Goal: Information Seeking & Learning: Find specific fact

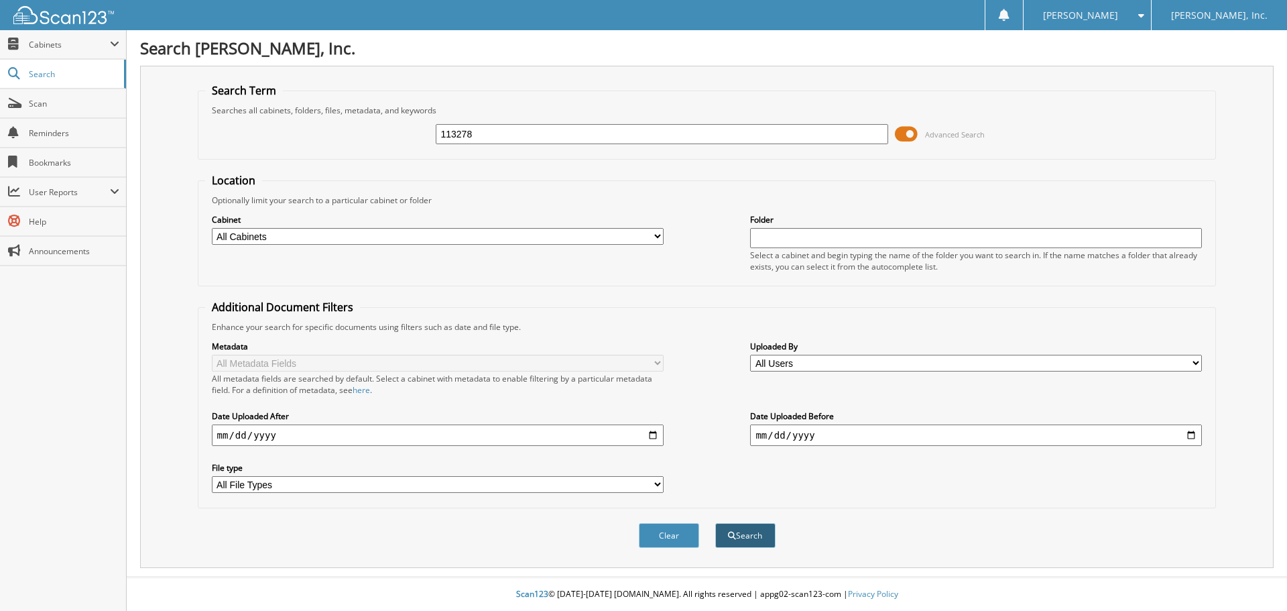
type input "113278"
click at [735, 532] on span "submit" at bounding box center [732, 536] width 8 height 8
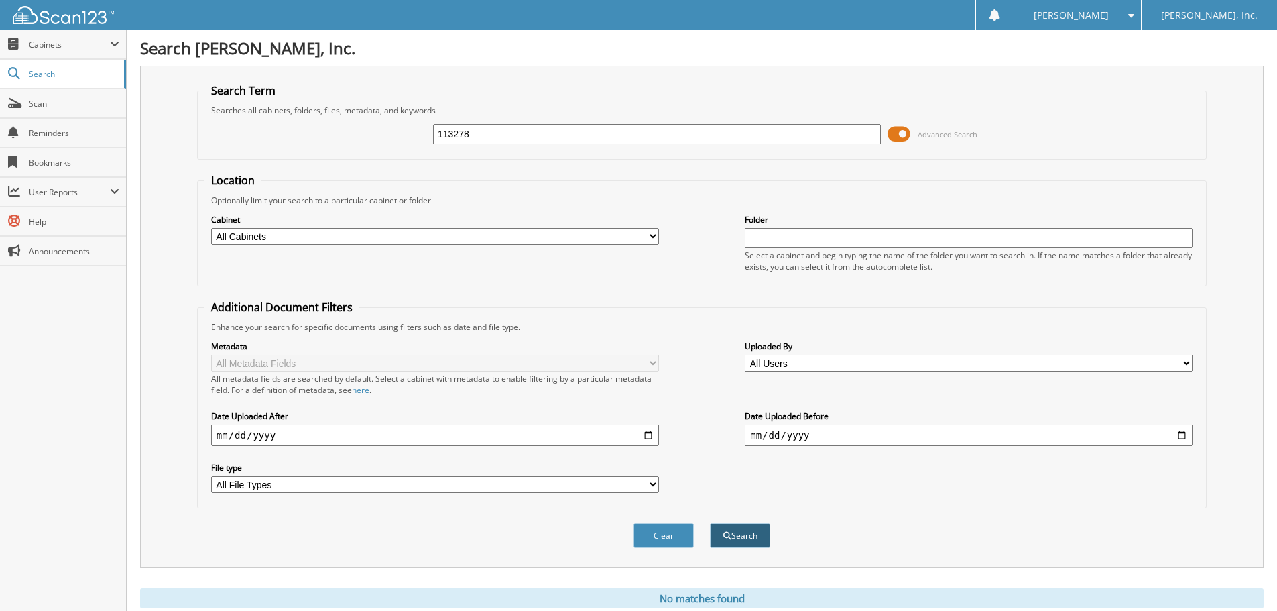
scroll to position [45, 0]
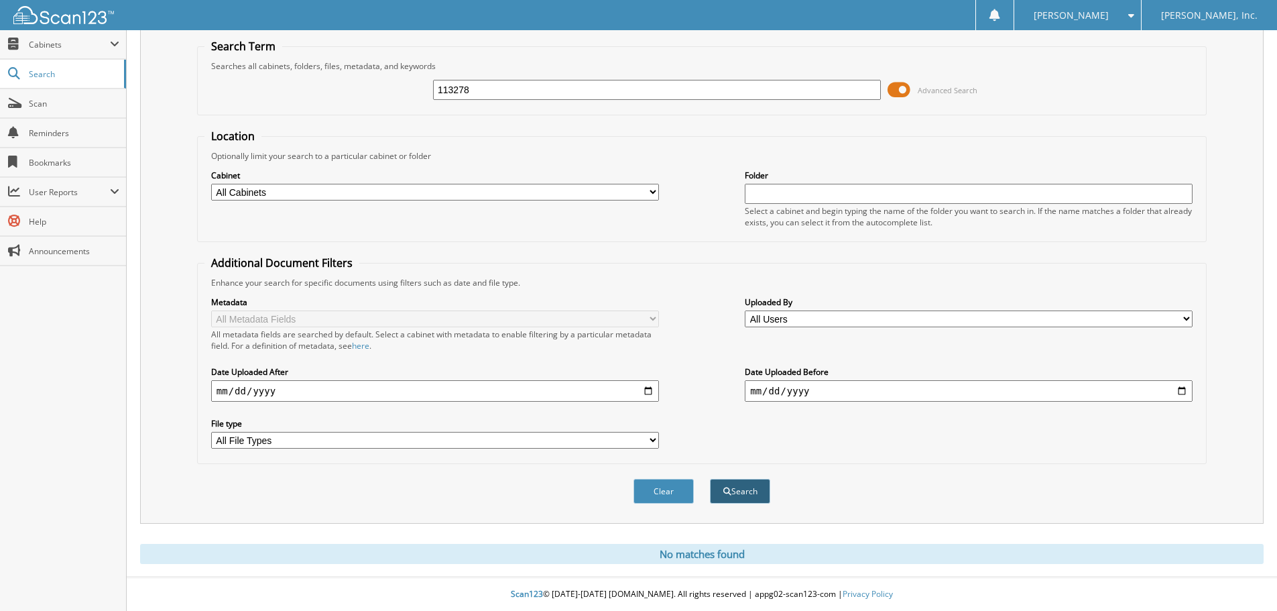
click at [742, 492] on button "Search" at bounding box center [740, 491] width 60 height 25
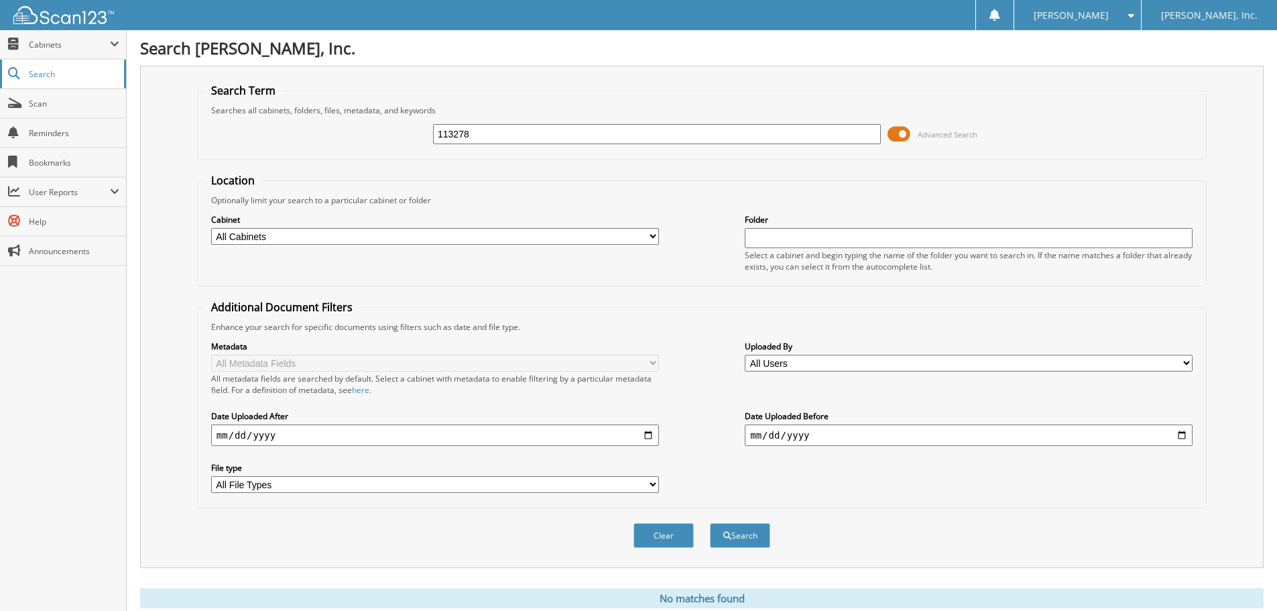
click at [53, 73] on span "Search" at bounding box center [73, 73] width 89 height 11
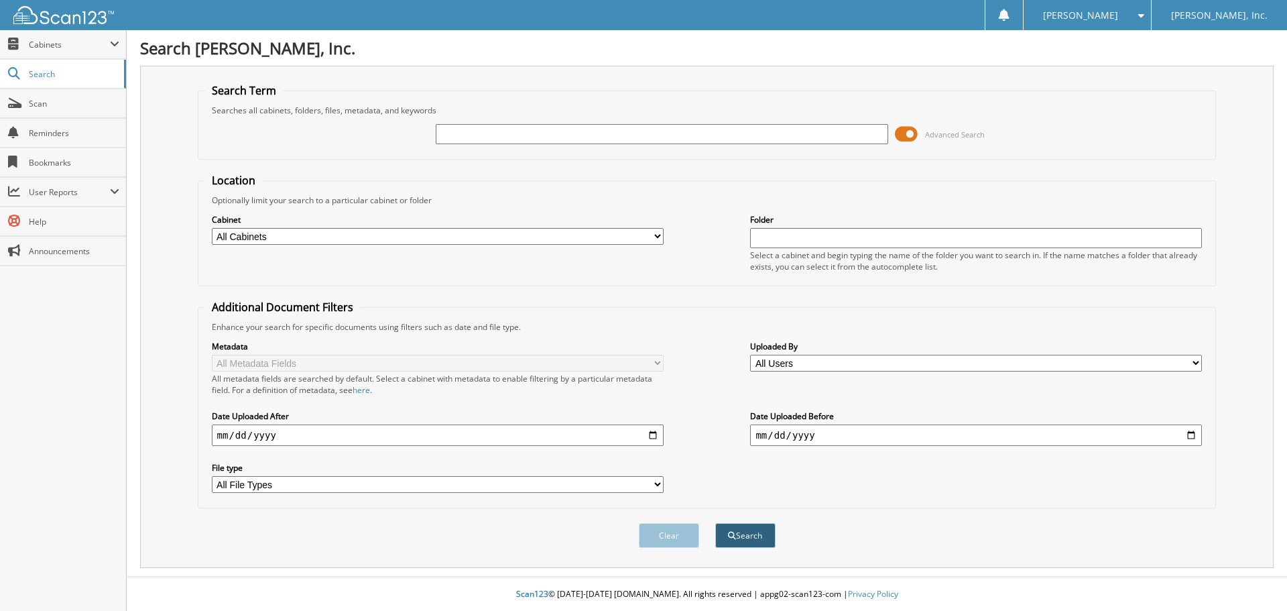
click at [744, 531] on button "Search" at bounding box center [745, 535] width 60 height 25
click at [468, 139] on input "text" at bounding box center [662, 134] width 452 height 20
type input "113278"
click at [748, 534] on button "Search" at bounding box center [745, 535] width 60 height 25
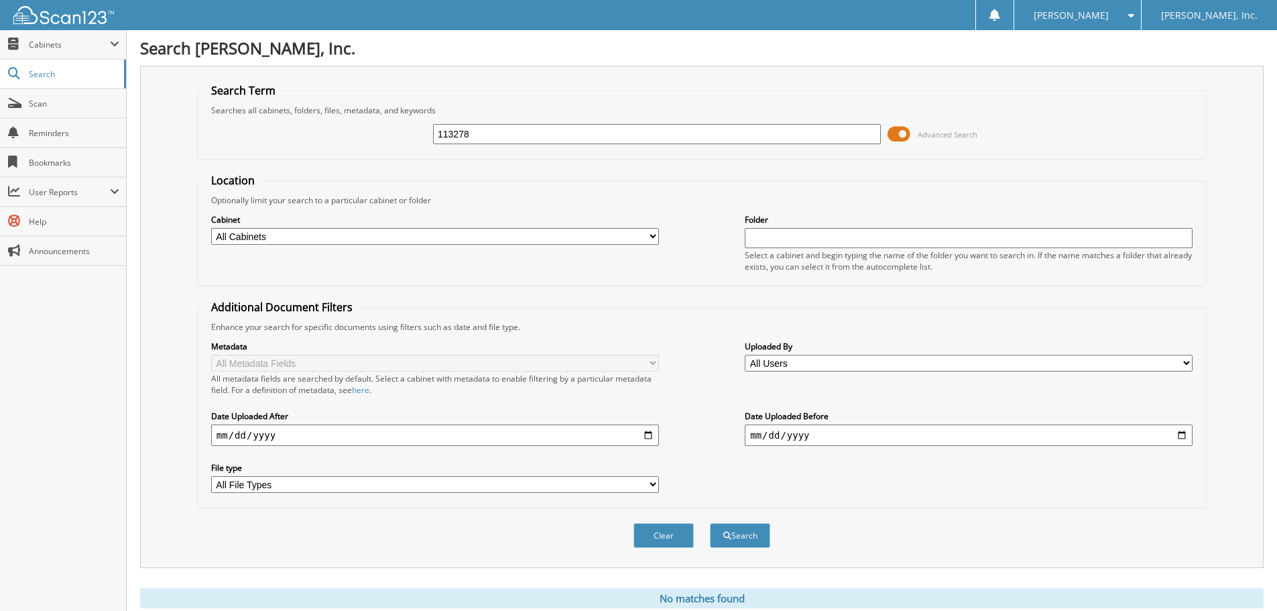
click at [542, 138] on input "113278" at bounding box center [657, 134] width 448 height 20
type input "1"
type input "114940"
click at [710, 523] on button "Search" at bounding box center [740, 535] width 60 height 25
click at [728, 532] on span "submit" at bounding box center [728, 536] width 8 height 8
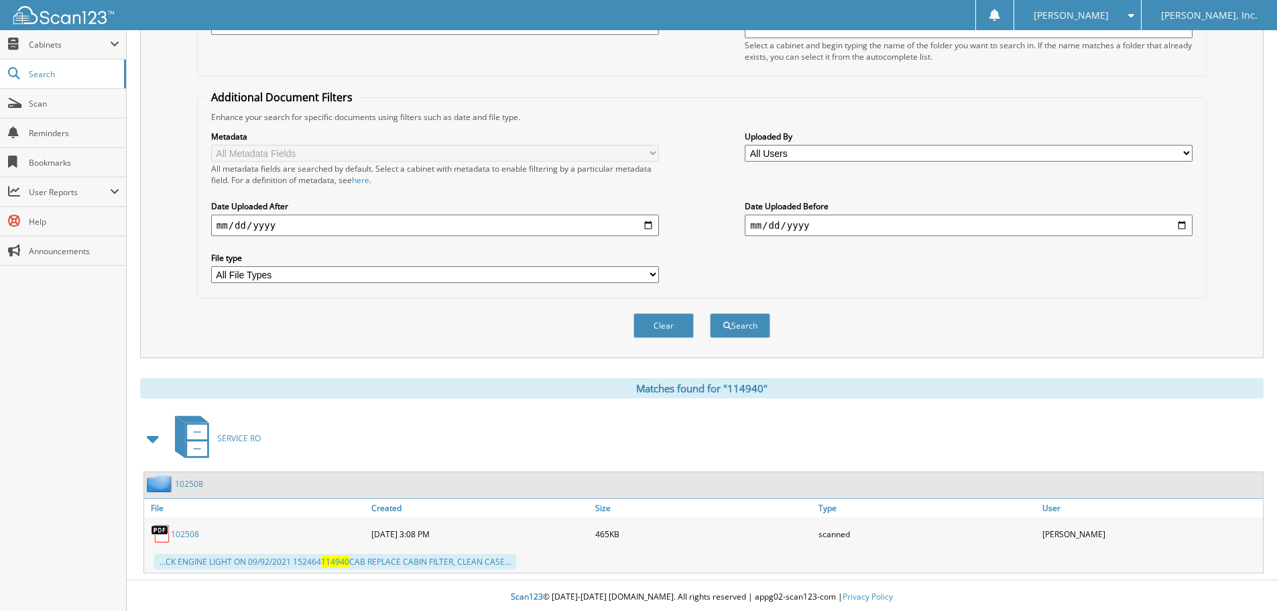
scroll to position [213, 0]
